Goal: Transaction & Acquisition: Obtain resource

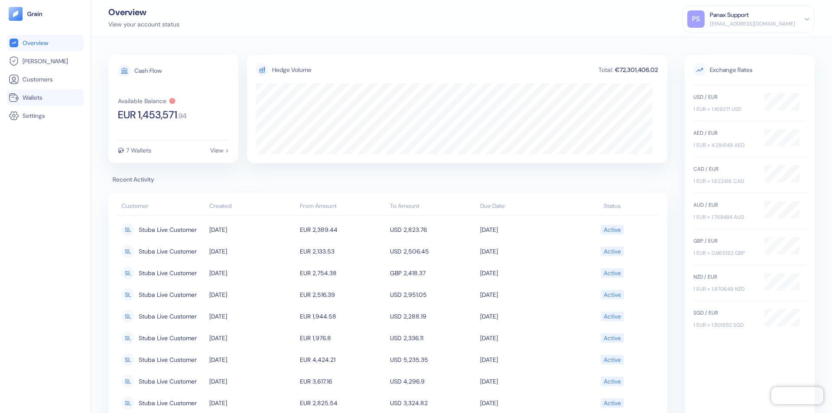
click at [45, 97] on link "Wallets" at bounding box center [45, 97] width 73 height 10
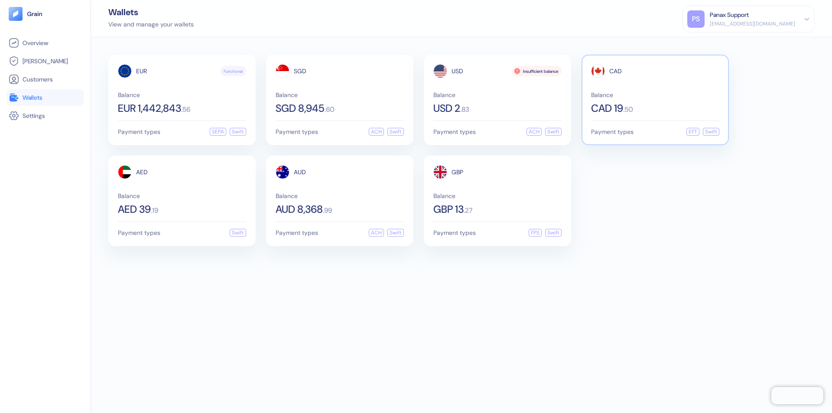
click at [615, 71] on span "CAD" at bounding box center [615, 71] width 13 height 6
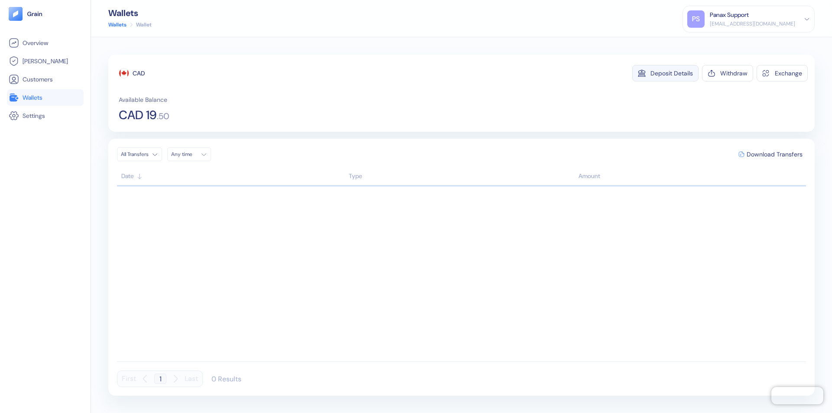
click at [672, 73] on div "Deposit Details" at bounding box center [671, 73] width 42 height 6
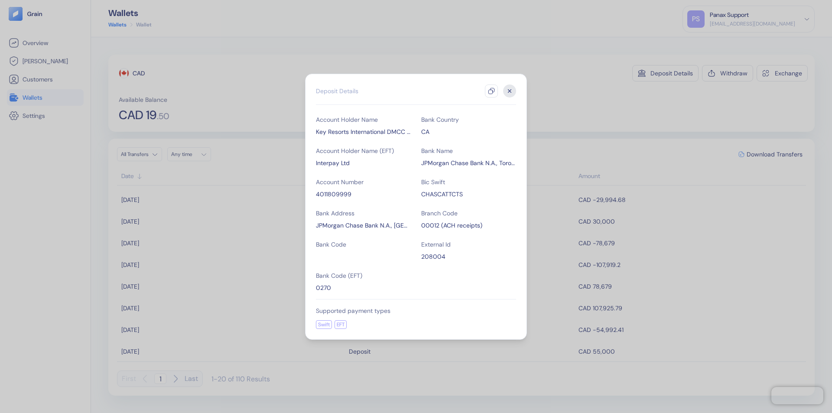
click at [491, 91] on icon "button" at bounding box center [491, 91] width 7 height 7
click at [510, 91] on icon "button" at bounding box center [509, 90] width 3 height 3
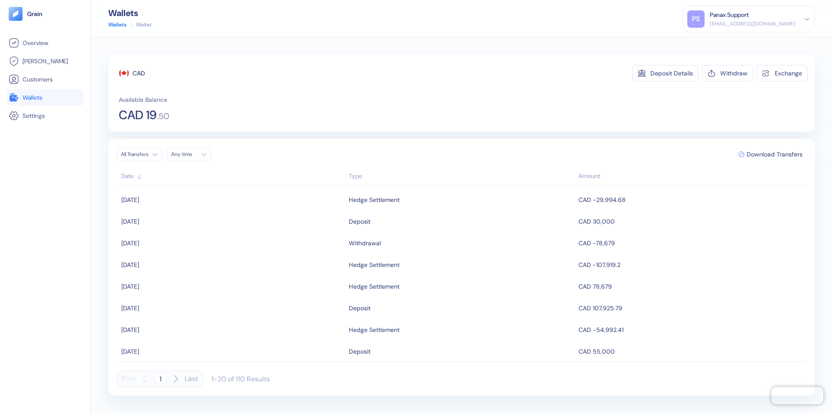
click at [192, 154] on div "Any time" at bounding box center [184, 154] width 26 height 7
click at [211, 211] on button "11" at bounding box center [211, 211] width 10 height 10
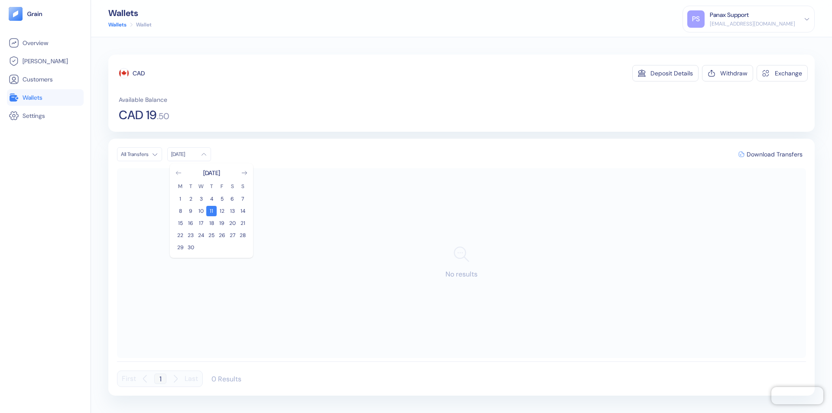
click at [179, 173] on icon "Go to previous month" at bounding box center [178, 172] width 5 height 3
click at [191, 223] on button "12" at bounding box center [190, 223] width 10 height 10
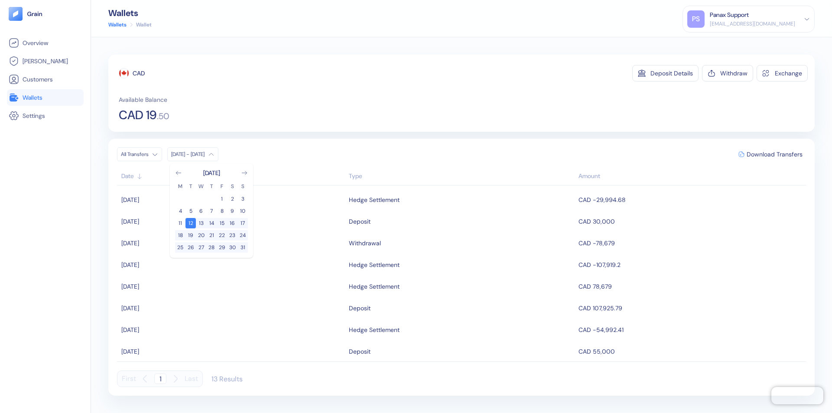
click at [139, 73] on div "CAD" at bounding box center [139, 73] width 12 height 9
click at [774, 154] on span "Download Transfers" at bounding box center [775, 154] width 56 height 6
click at [45, 97] on link "Wallets" at bounding box center [45, 97] width 73 height 10
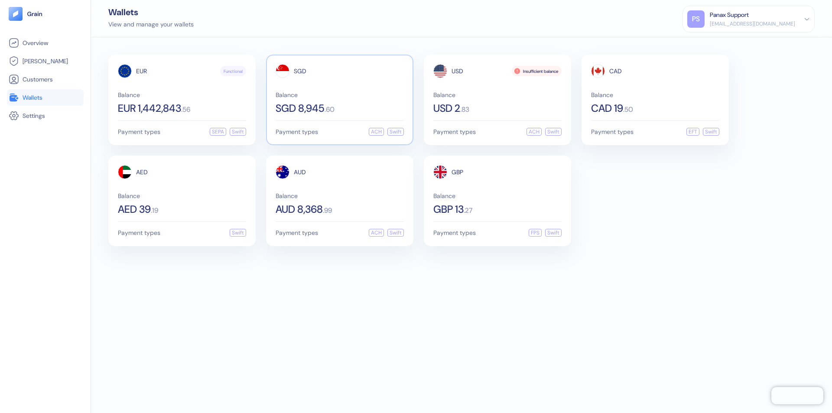
click at [300, 71] on span "SGD" at bounding box center [300, 71] width 13 height 6
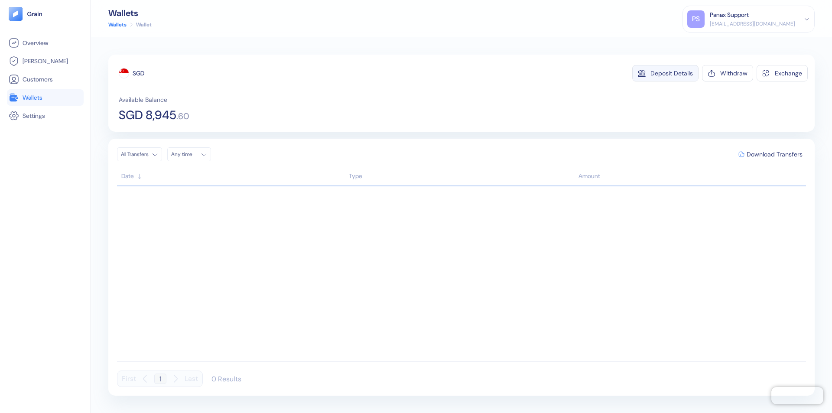
click at [672, 73] on div "Deposit Details" at bounding box center [671, 73] width 42 height 6
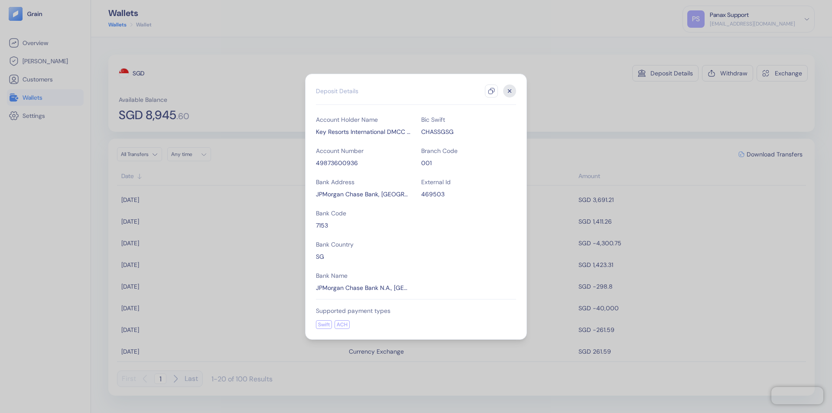
click at [491, 91] on icon "button" at bounding box center [491, 91] width 7 height 7
click at [510, 91] on icon "button" at bounding box center [509, 90] width 3 height 3
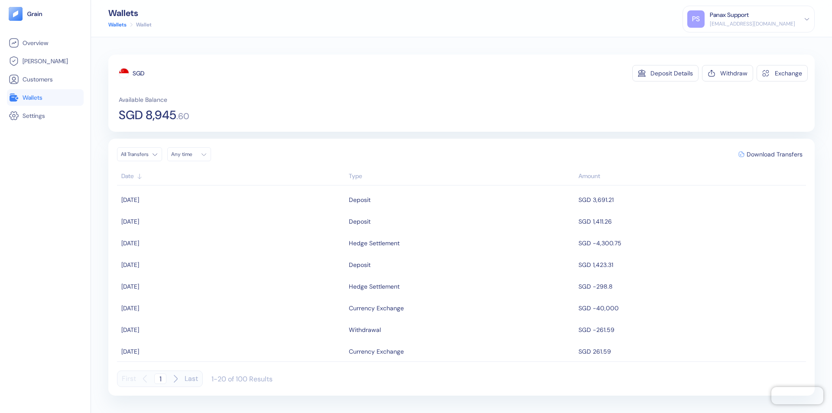
click at [192, 154] on div "Any time" at bounding box center [184, 154] width 26 height 7
click at [211, 211] on button "11" at bounding box center [211, 211] width 10 height 10
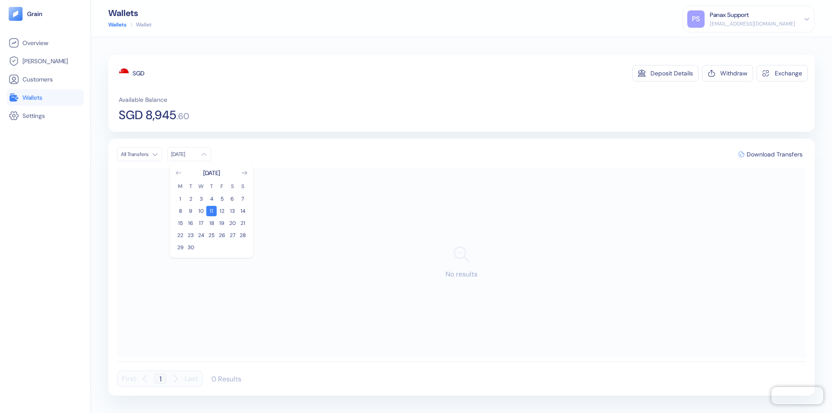
click at [179, 173] on icon "Go to previous month" at bounding box center [178, 172] width 5 height 3
click at [191, 223] on button "12" at bounding box center [190, 223] width 10 height 10
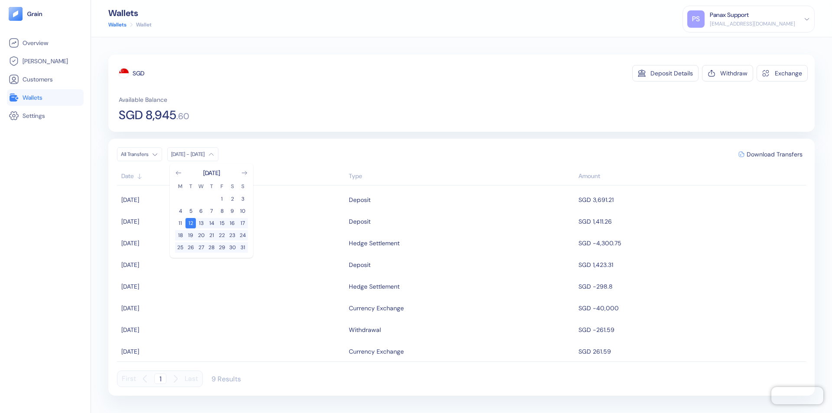
click at [139, 73] on div "SGD" at bounding box center [139, 73] width 12 height 9
click at [774, 154] on span "Download Transfers" at bounding box center [775, 154] width 56 height 6
click at [45, 97] on link "Wallets" at bounding box center [45, 97] width 73 height 10
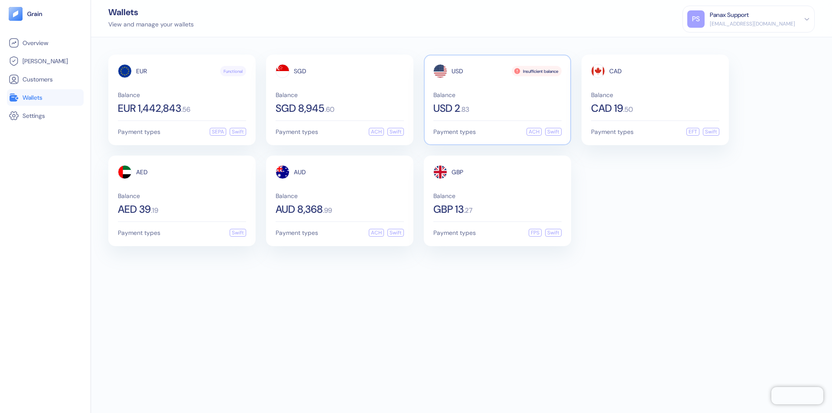
click at [457, 71] on span "USD" at bounding box center [458, 71] width 12 height 6
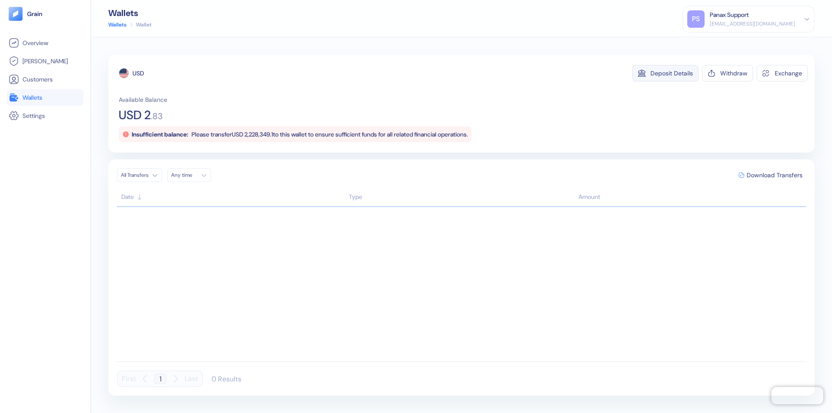
click at [672, 73] on div "Deposit Details" at bounding box center [671, 73] width 42 height 6
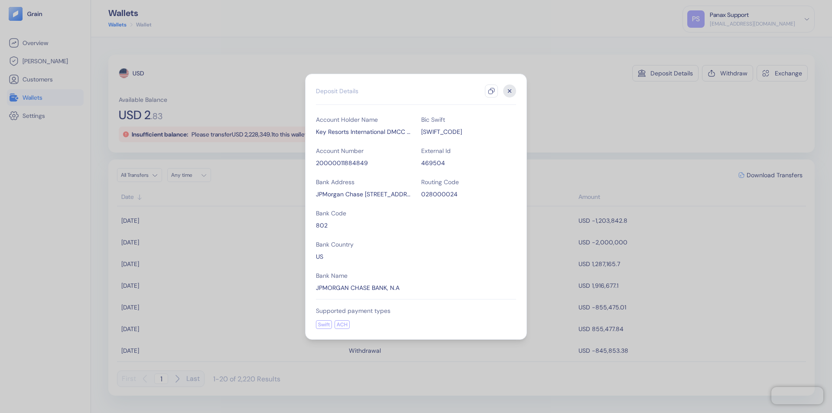
click at [491, 91] on icon "button" at bounding box center [491, 91] width 7 height 7
click at [510, 91] on icon "button" at bounding box center [509, 90] width 3 height 3
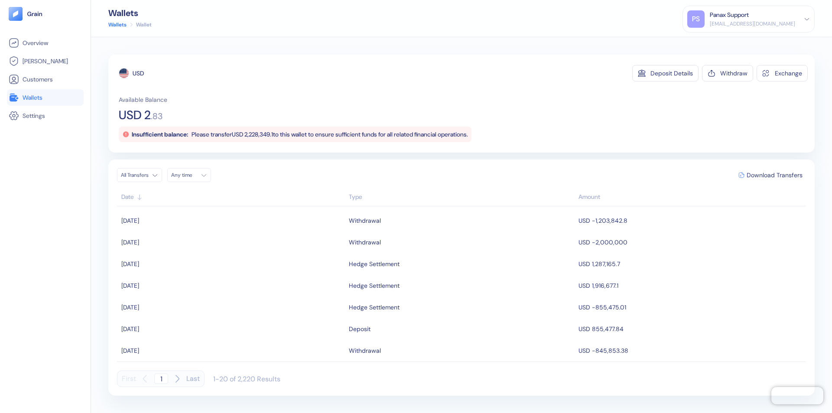
click at [192, 175] on div "Any time" at bounding box center [184, 175] width 26 height 7
click at [211, 232] on button "11" at bounding box center [211, 232] width 10 height 10
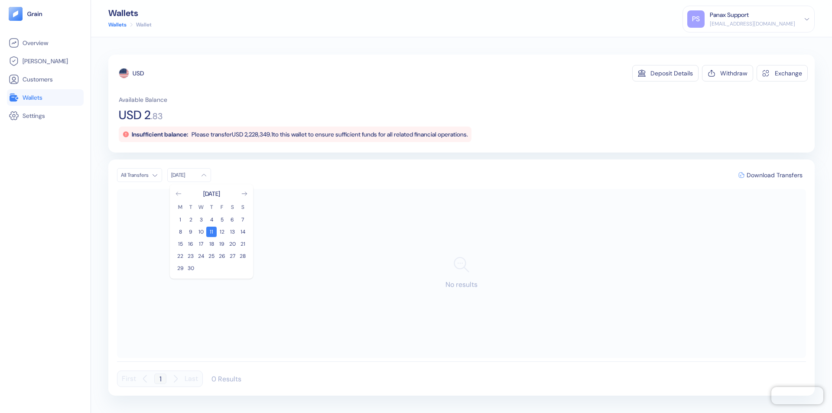
click at [179, 194] on icon "Go to previous month" at bounding box center [178, 193] width 5 height 3
click at [191, 244] on button "12" at bounding box center [190, 244] width 10 height 10
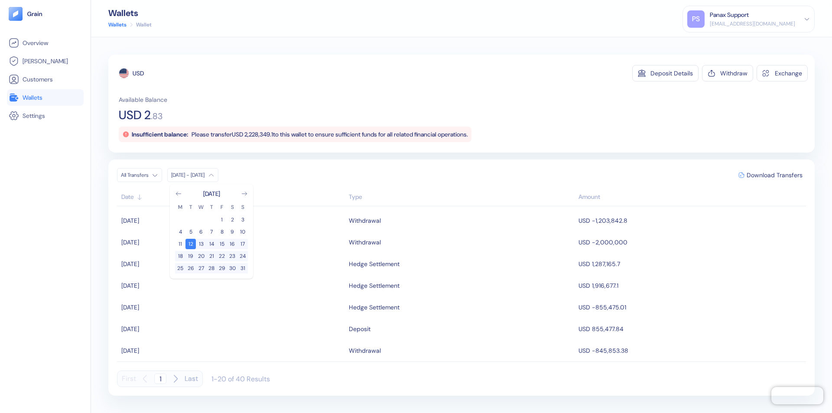
click at [138, 73] on div "USD" at bounding box center [138, 73] width 11 height 9
click at [774, 175] on span "Download Transfers" at bounding box center [775, 175] width 56 height 6
click at [45, 97] on link "Wallets" at bounding box center [45, 97] width 73 height 10
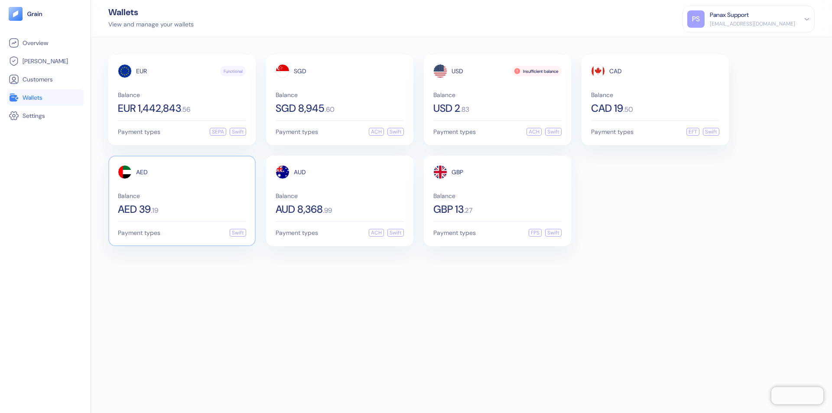
click at [142, 172] on span "AED" at bounding box center [142, 172] width 12 height 6
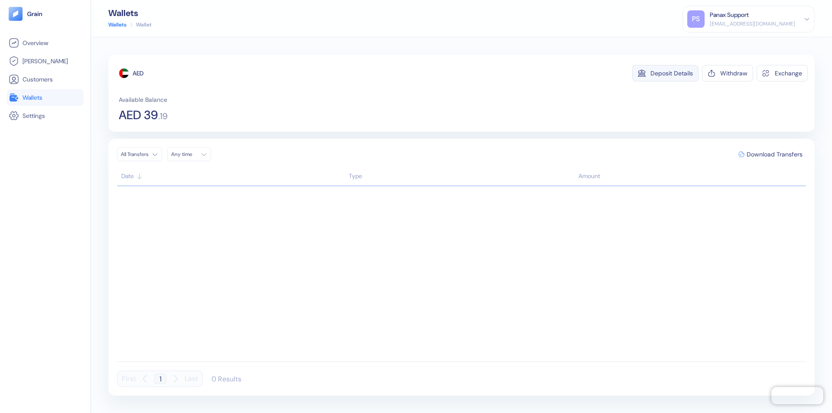
click at [672, 73] on div "Deposit Details" at bounding box center [671, 73] width 42 height 6
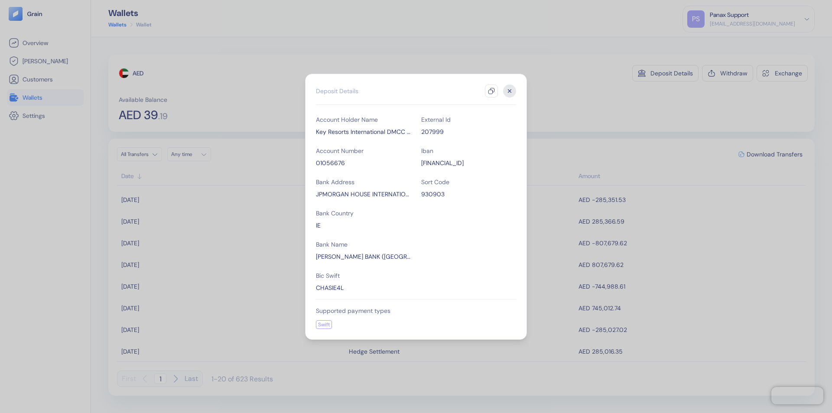
click at [491, 91] on icon "button" at bounding box center [491, 91] width 7 height 7
click at [510, 91] on icon "button" at bounding box center [509, 90] width 3 height 3
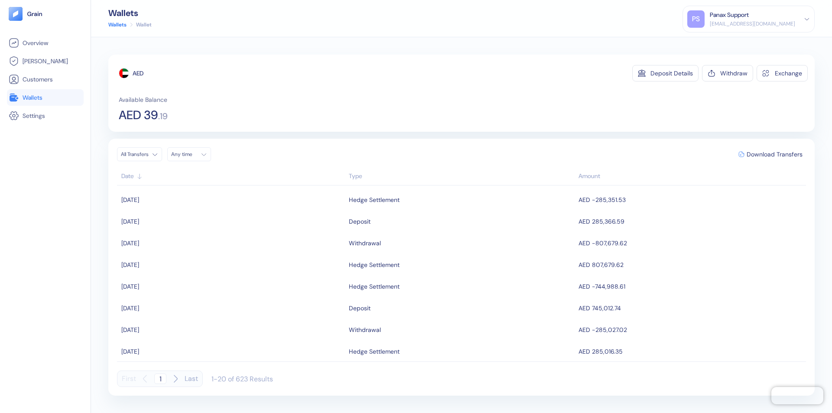
click at [192, 154] on div "Any time" at bounding box center [184, 154] width 26 height 7
click at [211, 211] on button "11" at bounding box center [211, 211] width 10 height 10
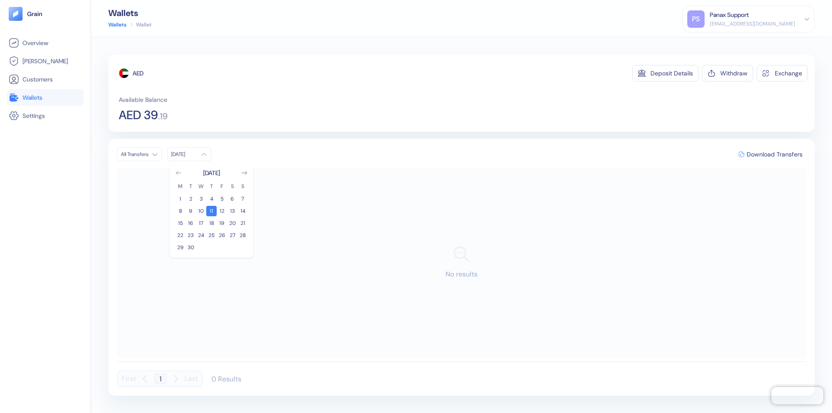
click at [179, 173] on icon "Go to previous month" at bounding box center [178, 172] width 5 height 3
click at [191, 223] on button "12" at bounding box center [190, 223] width 10 height 10
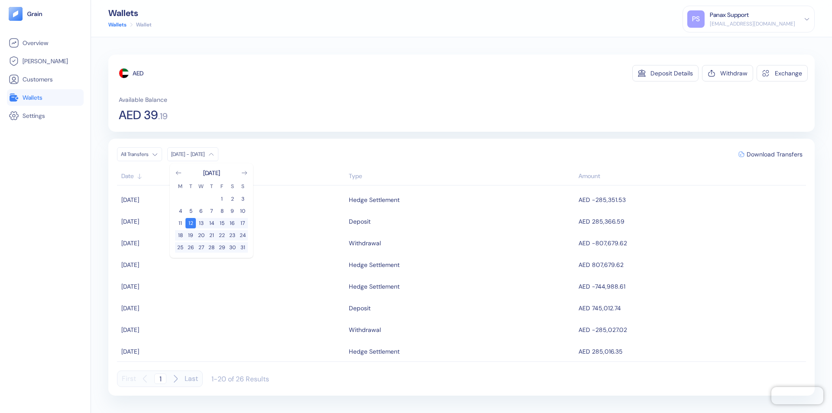
click at [138, 73] on div "AED" at bounding box center [138, 73] width 11 height 9
click at [774, 154] on span "Download Transfers" at bounding box center [775, 154] width 56 height 6
click at [45, 97] on link "Wallets" at bounding box center [45, 97] width 73 height 10
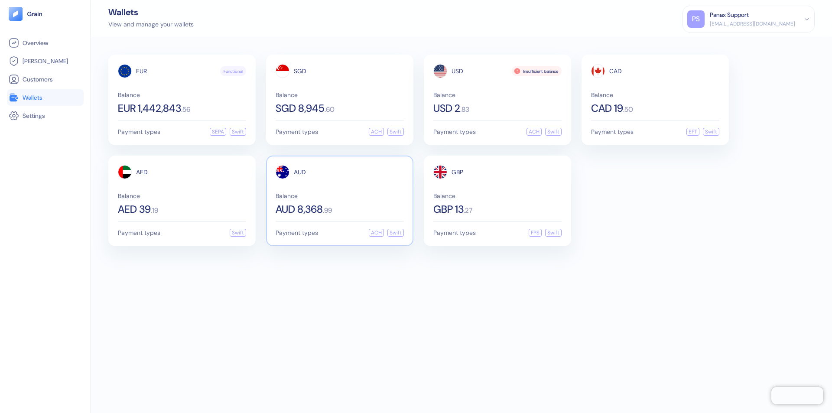
click at [300, 172] on span "AUD" at bounding box center [300, 172] width 12 height 6
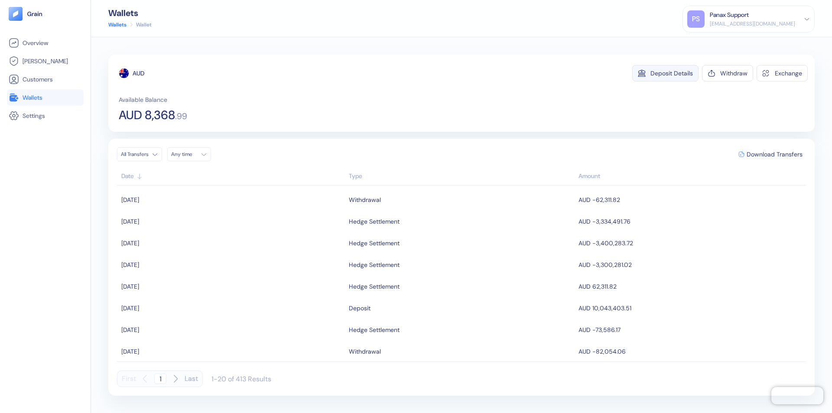
click at [672, 73] on div "Deposit Details" at bounding box center [671, 73] width 42 height 6
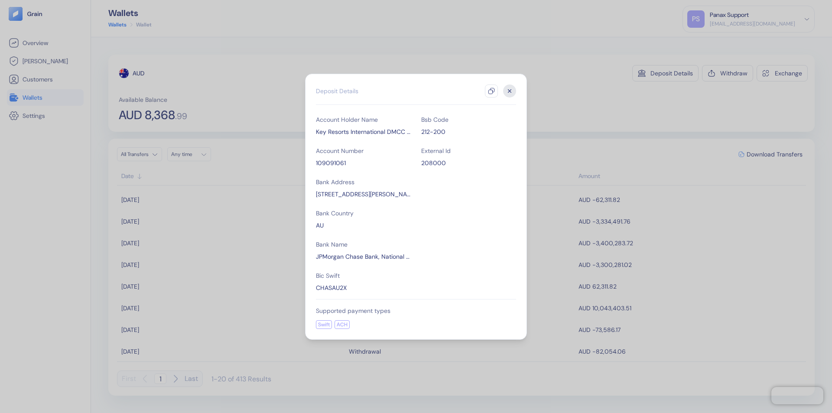
click at [491, 91] on icon "button" at bounding box center [491, 91] width 7 height 7
click at [510, 91] on icon "button" at bounding box center [509, 90] width 3 height 3
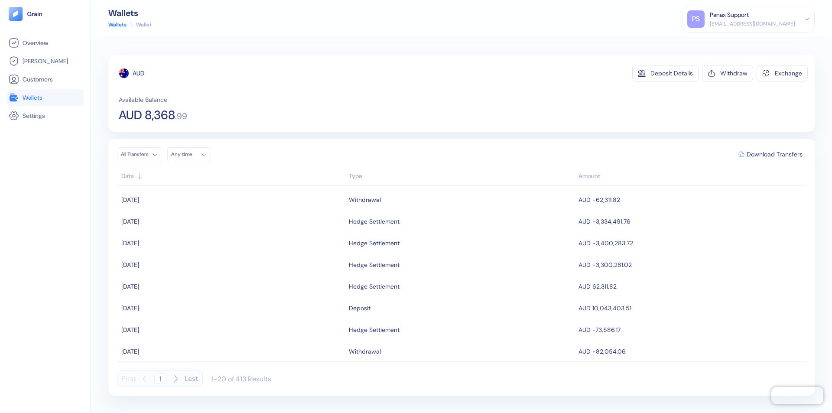
click at [192, 154] on div "Any time" at bounding box center [184, 154] width 26 height 7
click at [211, 211] on button "11" at bounding box center [211, 211] width 10 height 10
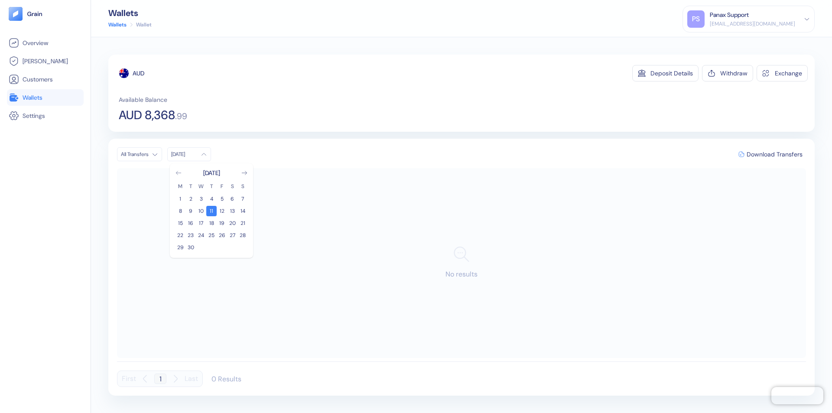
click at [179, 173] on icon "Go to previous month" at bounding box center [178, 172] width 5 height 3
click at [191, 223] on button "12" at bounding box center [190, 223] width 10 height 10
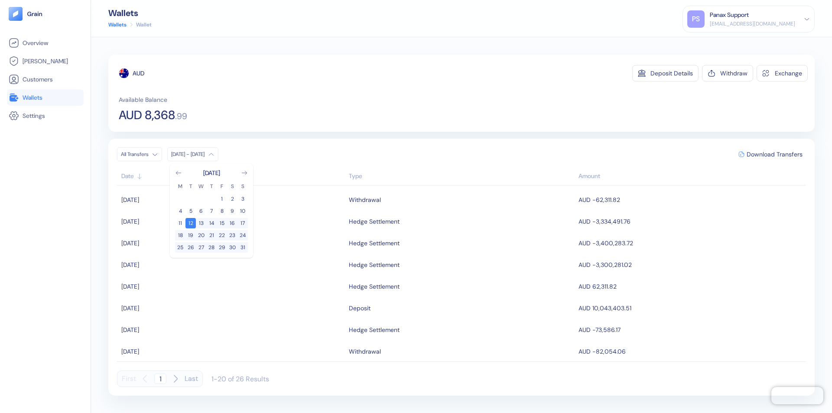
click at [139, 73] on div "AUD" at bounding box center [139, 73] width 12 height 9
click at [774, 154] on span "Download Transfers" at bounding box center [775, 154] width 56 height 6
click at [45, 97] on link "Wallets" at bounding box center [45, 97] width 73 height 10
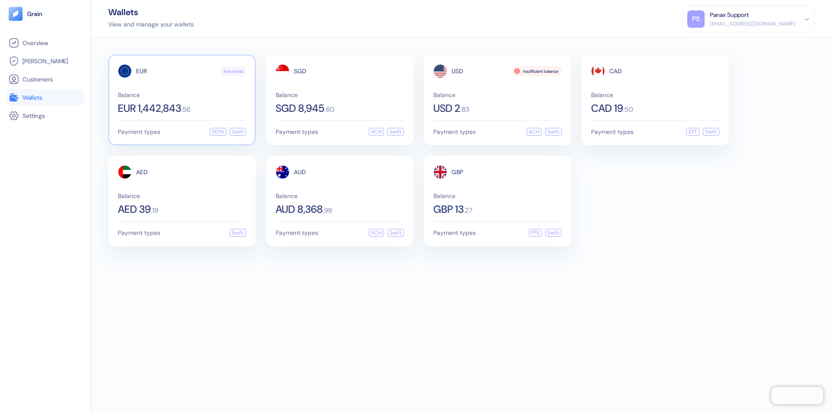
click at [141, 71] on span "EUR" at bounding box center [141, 71] width 11 height 6
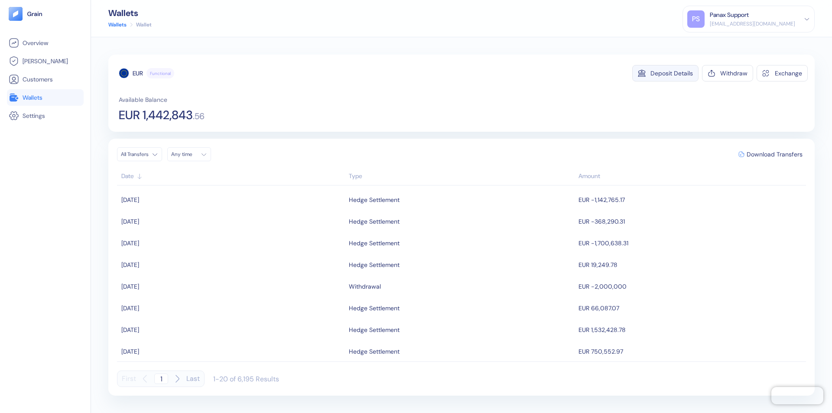
click at [672, 73] on div "Deposit Details" at bounding box center [671, 73] width 42 height 6
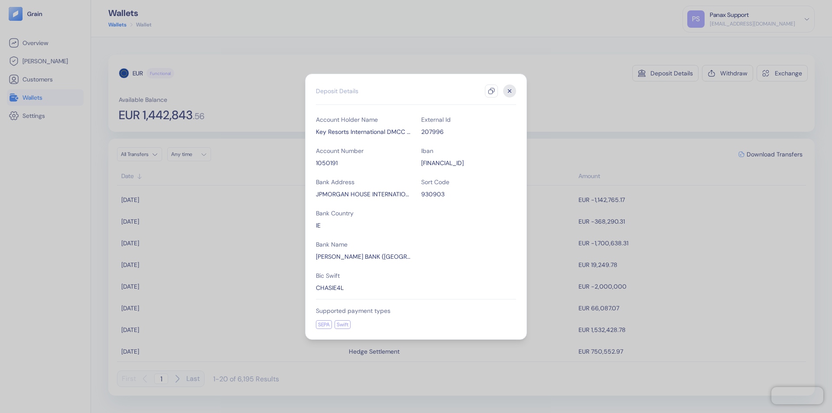
click at [491, 91] on icon "button" at bounding box center [491, 91] width 7 height 7
click at [510, 91] on icon "button" at bounding box center [509, 90] width 3 height 3
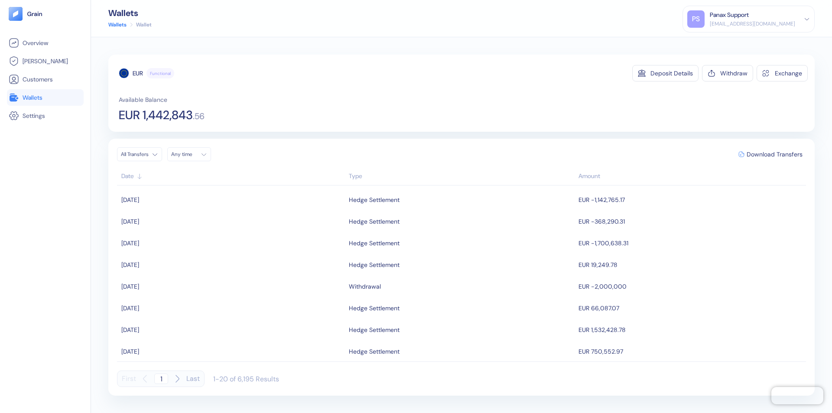
click at [192, 154] on div "Any time" at bounding box center [184, 154] width 26 height 7
click at [211, 211] on button "11" at bounding box center [211, 211] width 10 height 10
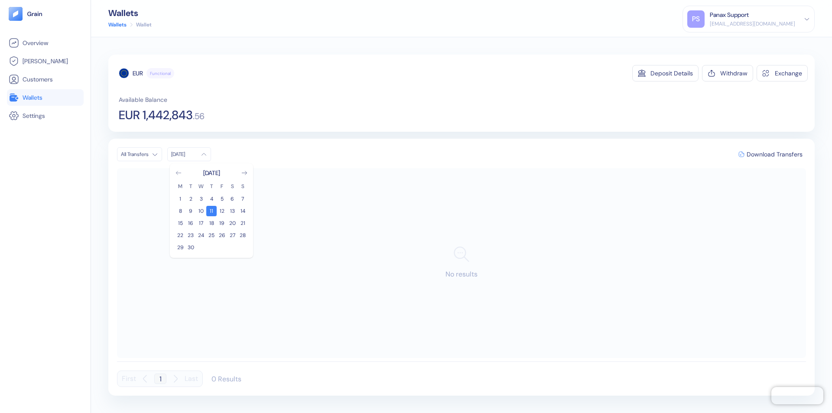
click at [179, 173] on icon "Go to previous month" at bounding box center [178, 172] width 5 height 3
click at [191, 223] on button "12" at bounding box center [190, 223] width 10 height 10
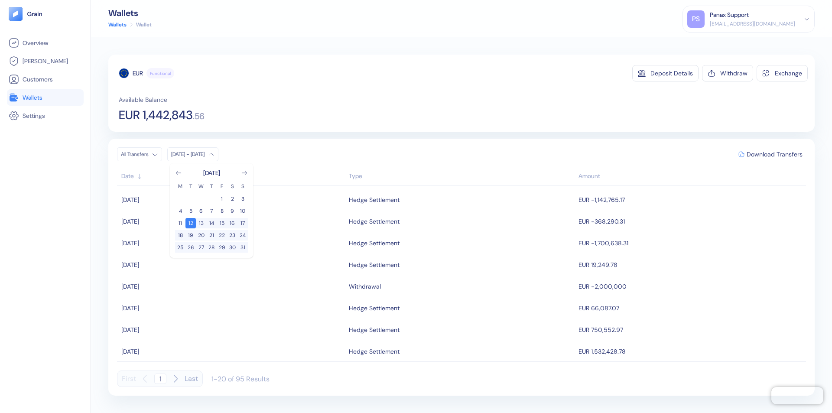
click at [138, 73] on div "EUR" at bounding box center [138, 73] width 10 height 9
click at [774, 154] on span "Download Transfers" at bounding box center [775, 154] width 56 height 6
click at [45, 97] on link "Wallets" at bounding box center [45, 97] width 73 height 10
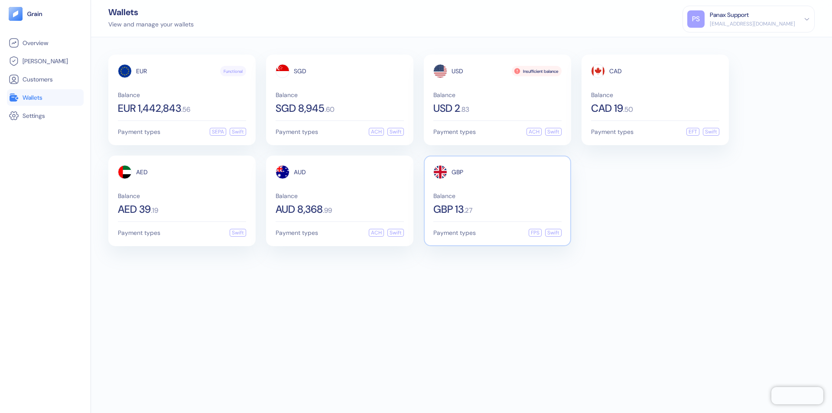
click at [457, 172] on span "GBP" at bounding box center [458, 172] width 12 height 6
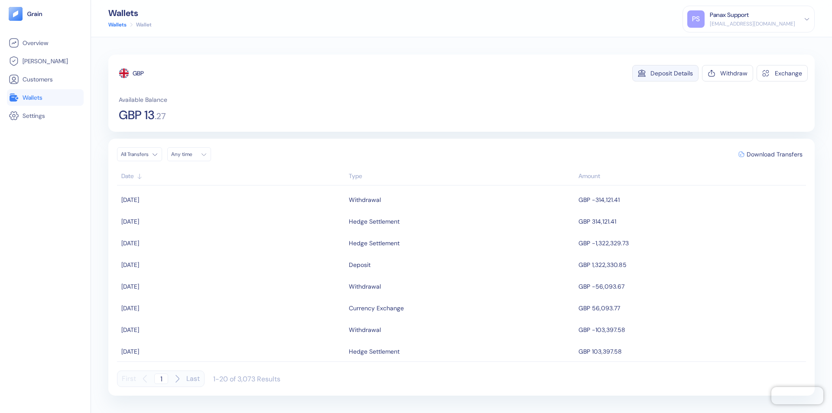
click at [672, 73] on div "Deposit Details" at bounding box center [671, 73] width 42 height 6
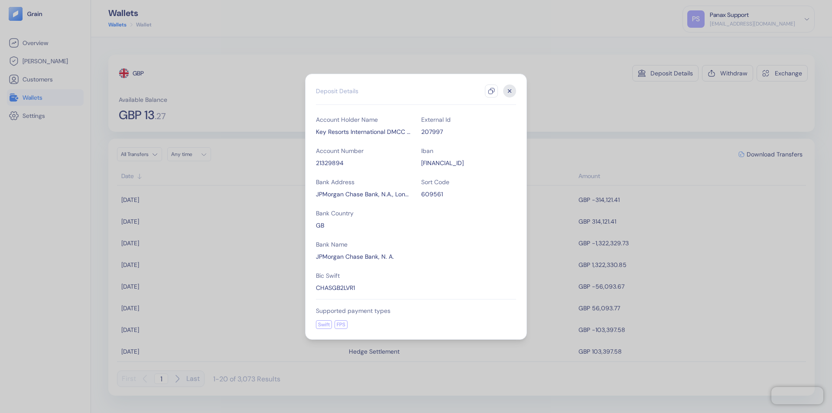
click at [491, 91] on icon "button" at bounding box center [491, 91] width 7 height 7
click at [510, 91] on icon "button" at bounding box center [509, 90] width 3 height 3
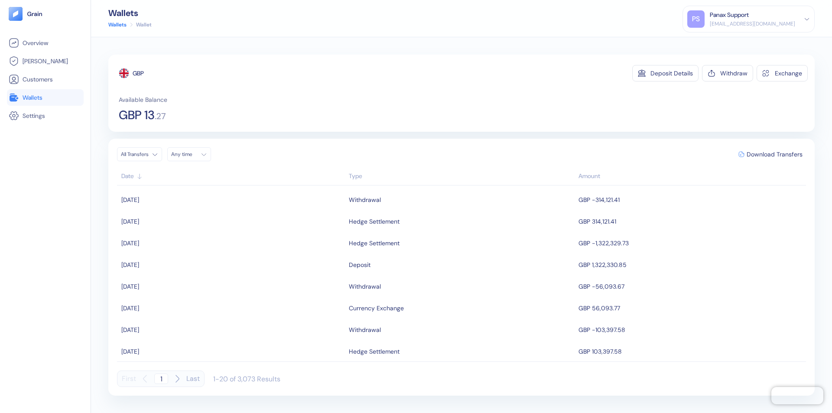
click at [192, 154] on div "Any time" at bounding box center [184, 154] width 26 height 7
click at [211, 211] on button "11" at bounding box center [211, 211] width 10 height 10
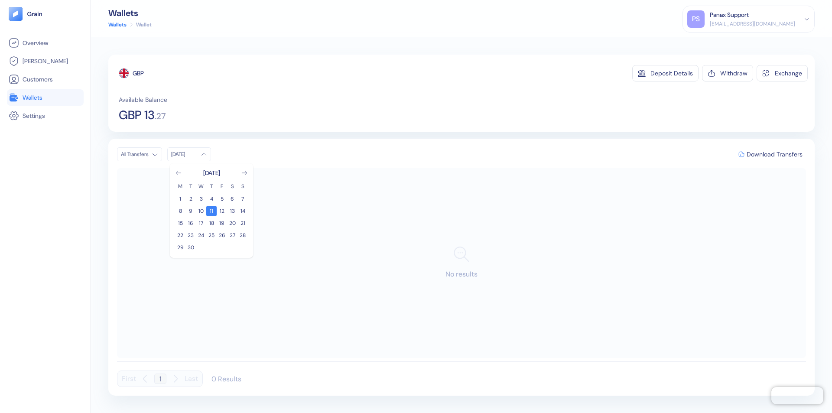
click at [179, 173] on icon "Go to previous month" at bounding box center [178, 172] width 5 height 3
click at [191, 223] on button "12" at bounding box center [190, 223] width 10 height 10
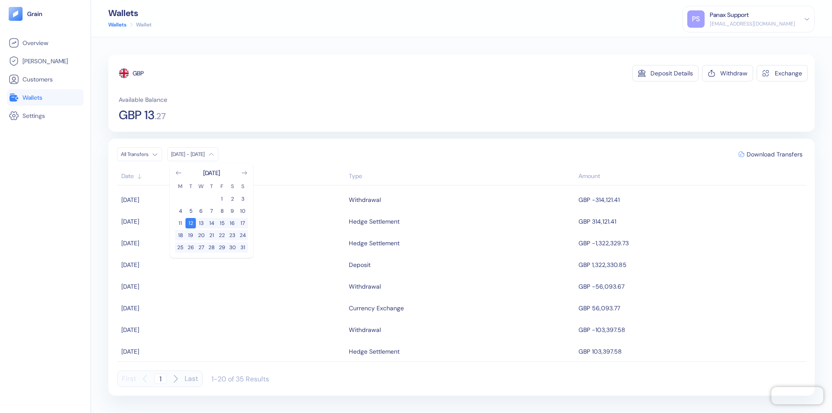
click at [139, 73] on div "GBP" at bounding box center [138, 73] width 11 height 9
click at [774, 154] on span "Download Transfers" at bounding box center [775, 154] width 56 height 6
click at [749, 19] on div "Panax Support" at bounding box center [729, 14] width 39 height 9
click at [722, 43] on div "Sign Out" at bounding box center [710, 43] width 24 height 9
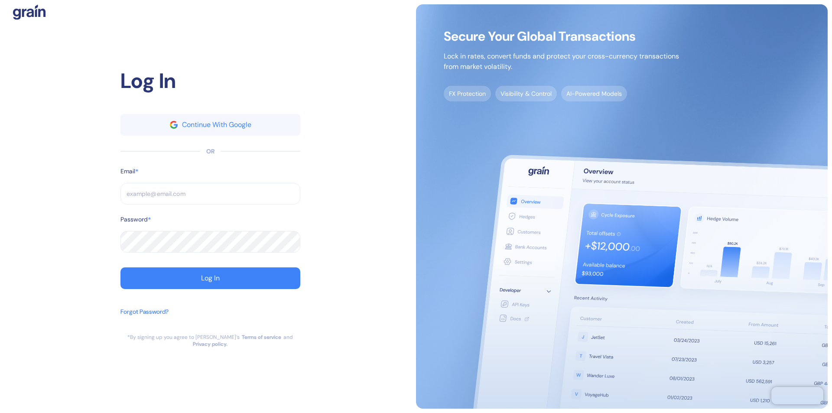
click at [210, 197] on input "text" at bounding box center [210, 194] width 180 height 22
type input "[EMAIL_ADDRESS][DOMAIN_NAME]"
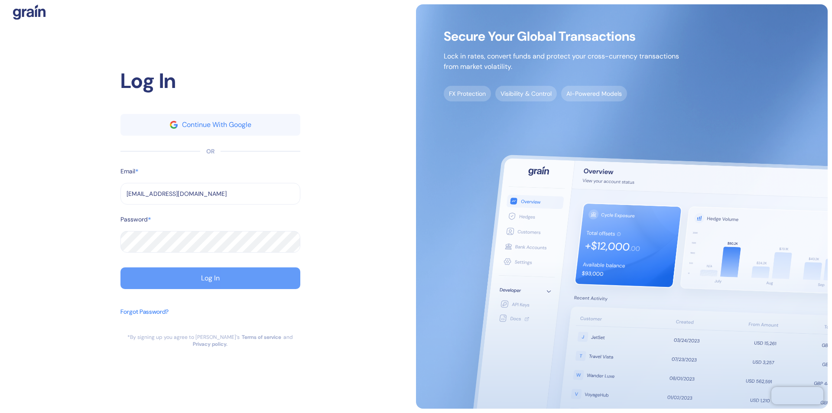
click at [210, 282] on div "Log In" at bounding box center [210, 278] width 19 height 7
